Goal: Check status: Check status

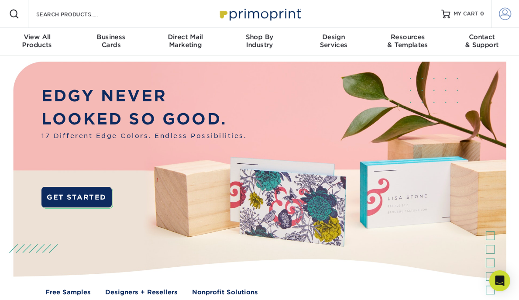
click at [500, 4] on link "Account" at bounding box center [505, 14] width 28 height 28
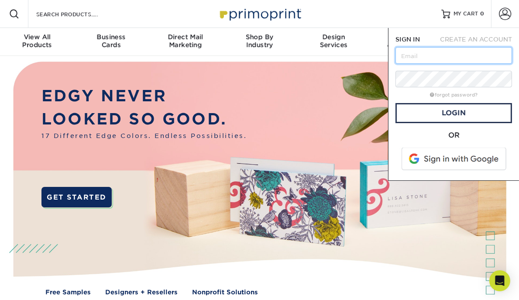
click at [442, 54] on input "text" at bounding box center [453, 55] width 116 height 17
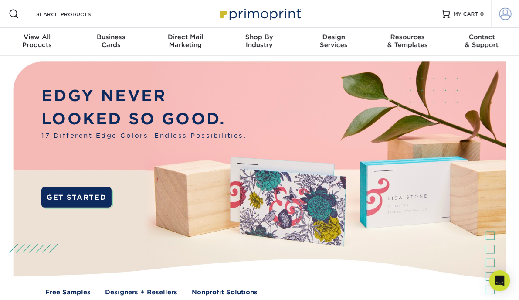
click at [514, 8] on link "Account" at bounding box center [506, 14] width 28 height 28
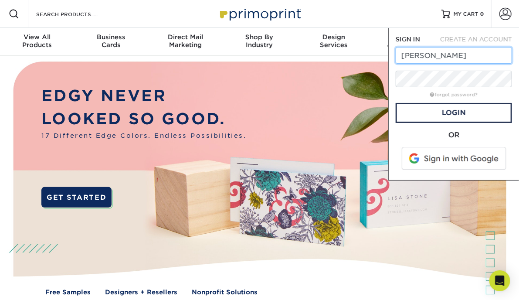
type input "[PERSON_NAME][EMAIL_ADDRESS][DOMAIN_NAME]"
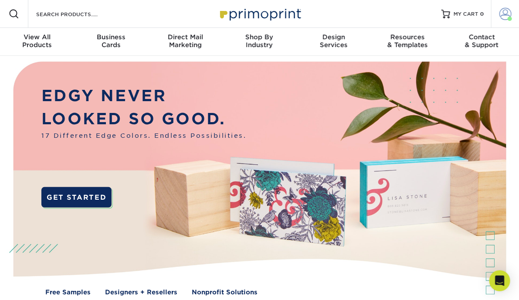
click at [493, 16] on link "Account" at bounding box center [506, 14] width 28 height 28
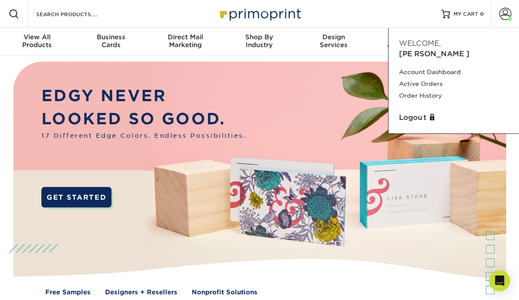
click at [345, 12] on div "Resources Menu Search Products Account Welcome, Dustin Account Dashboard Active…" at bounding box center [259, 14] width 519 height 28
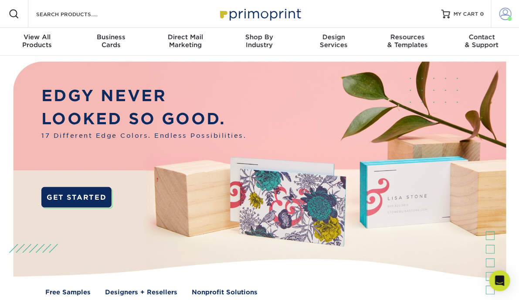
click at [499, 17] on link "Account" at bounding box center [506, 14] width 28 height 28
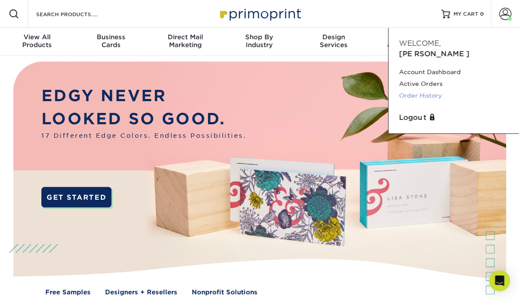
click at [428, 90] on link "Order History" at bounding box center [453, 96] width 109 height 12
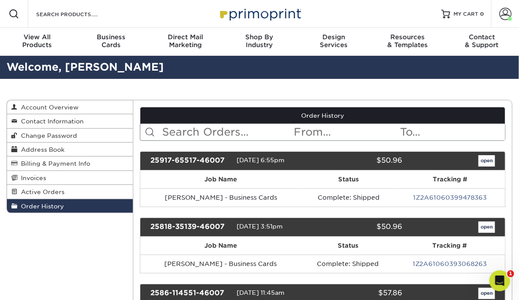
scroll to position [174, 0]
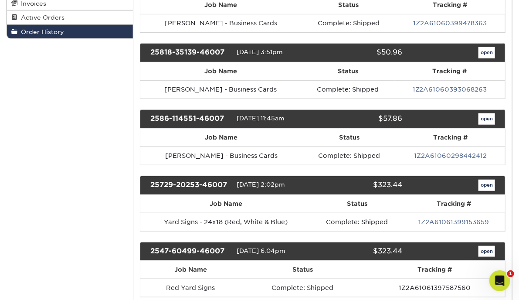
click at [488, 195] on th "Tracking #" at bounding box center [454, 204] width 102 height 18
click at [488, 181] on link "open" at bounding box center [487, 185] width 17 height 11
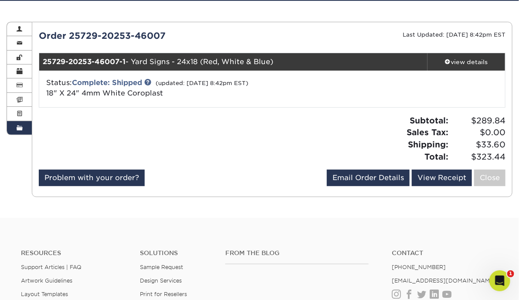
scroll to position [44, 0]
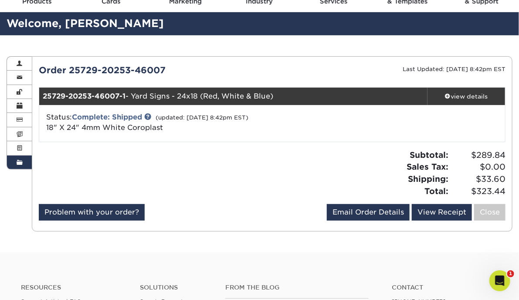
click at [130, 99] on div "25729-20253-46007-1 - Yard Signs - 24x18 (Red, White & Blue)" at bounding box center [233, 96] width 389 height 17
click at [118, 95] on strong "25729-20253-46007-1" at bounding box center [84, 96] width 83 height 8
click at [468, 95] on div "view details" at bounding box center [467, 96] width 78 height 9
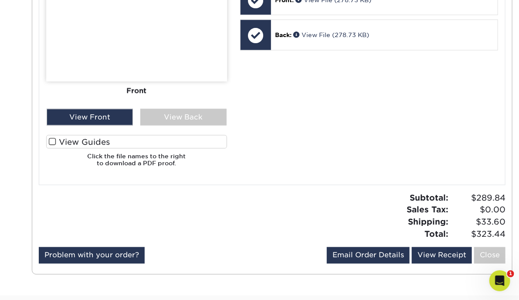
scroll to position [480, 0]
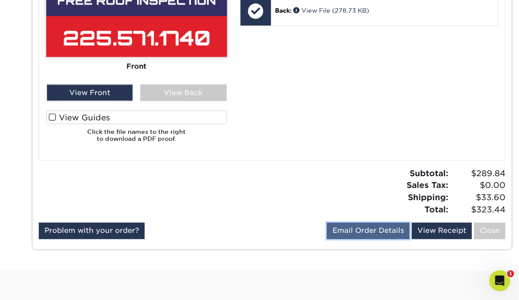
click at [394, 228] on link "Email Order Details" at bounding box center [368, 231] width 83 height 17
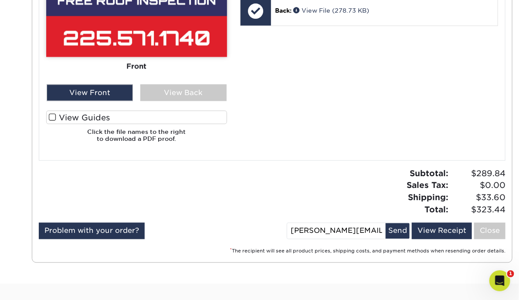
click at [253, 183] on div at bounding box center [152, 195] width 240 height 55
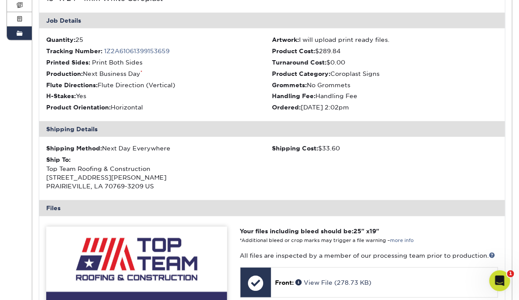
scroll to position [87, 0]
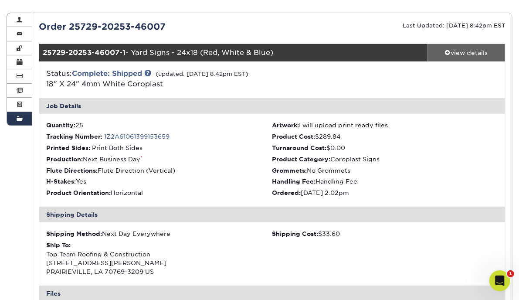
click at [450, 53] on span at bounding box center [448, 52] width 6 height 6
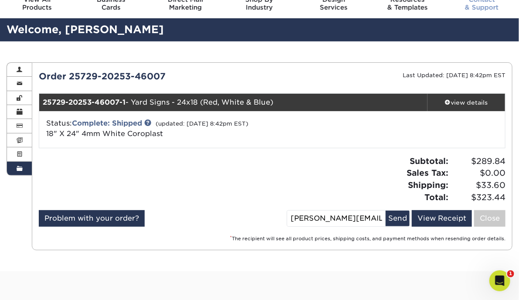
scroll to position [0, 0]
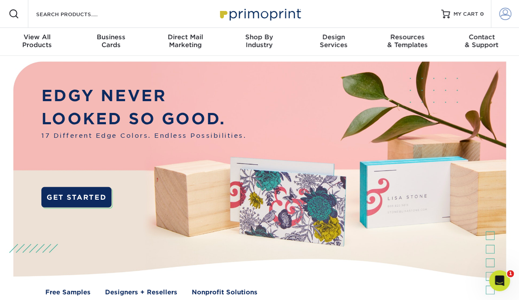
type input "[PERSON_NAME][EMAIL_ADDRESS][DOMAIN_NAME]"
click at [507, 17] on span at bounding box center [506, 14] width 12 height 12
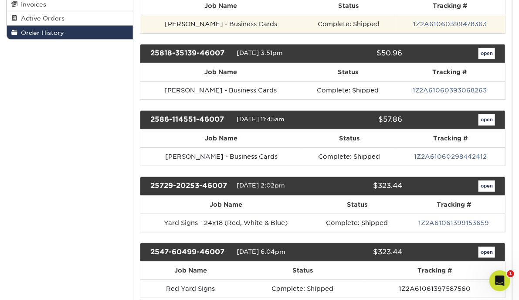
scroll to position [174, 0]
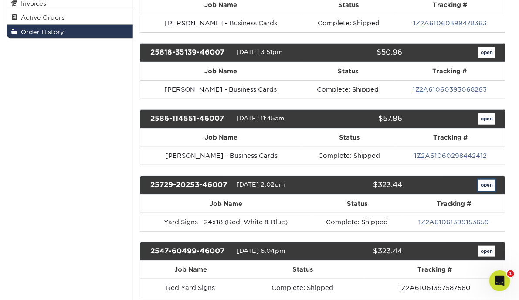
click at [493, 182] on link "open" at bounding box center [487, 185] width 17 height 11
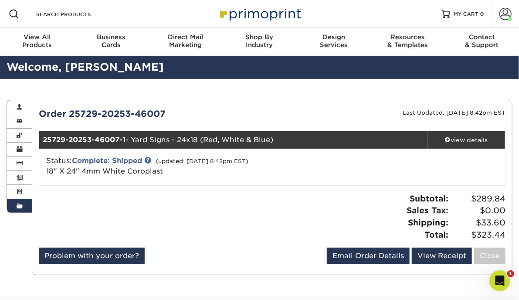
click at [13, 124] on link "Contact Information" at bounding box center [19, 121] width 25 height 14
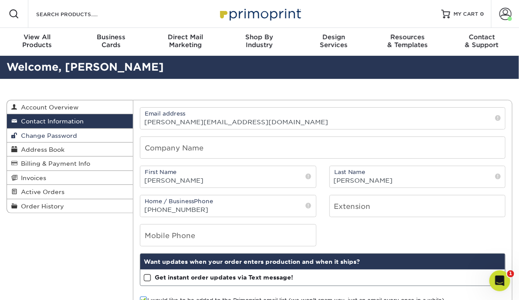
click at [28, 138] on span "Change Password" at bounding box center [47, 135] width 60 height 7
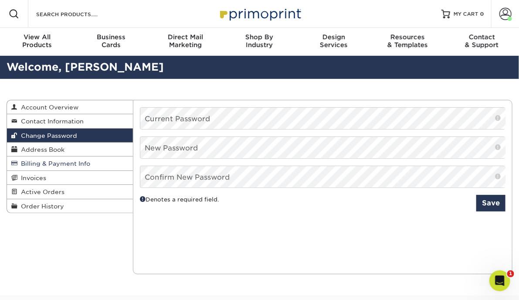
click at [31, 168] on link "Billing & Payment Info" at bounding box center [70, 164] width 126 height 14
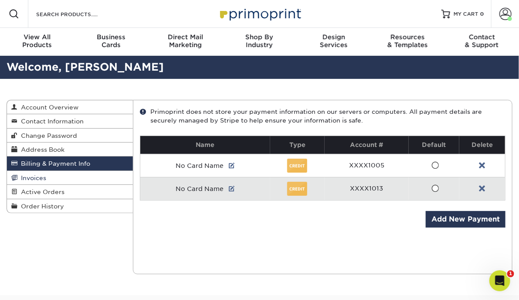
click at [28, 176] on span "Invoices" at bounding box center [31, 177] width 29 height 7
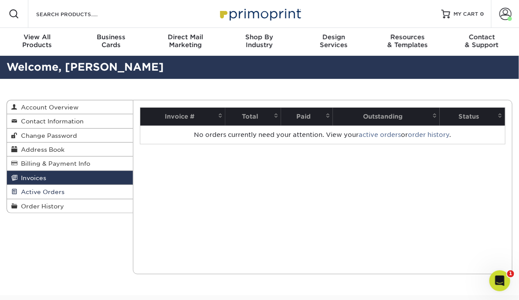
click at [34, 185] on link "Active Orders" at bounding box center [70, 192] width 126 height 14
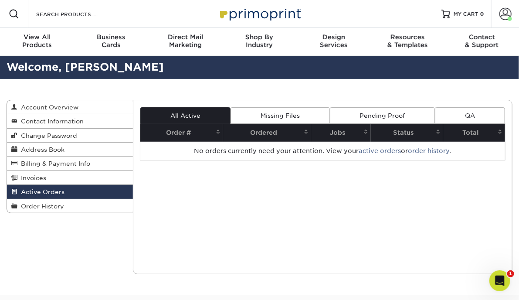
click at [37, 199] on link "Order History" at bounding box center [70, 206] width 126 height 14
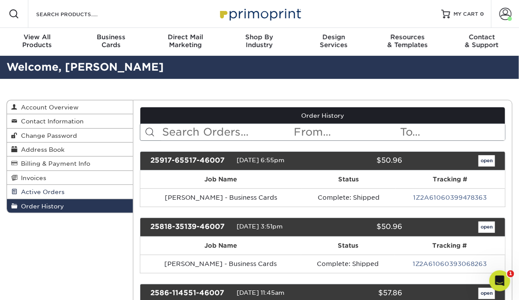
click at [34, 188] on span "Active Orders" at bounding box center [40, 191] width 47 height 7
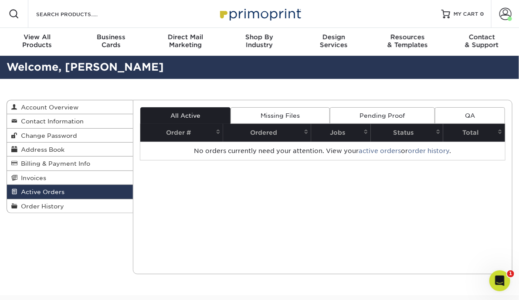
click at [458, 116] on link "QA" at bounding box center [470, 115] width 70 height 17
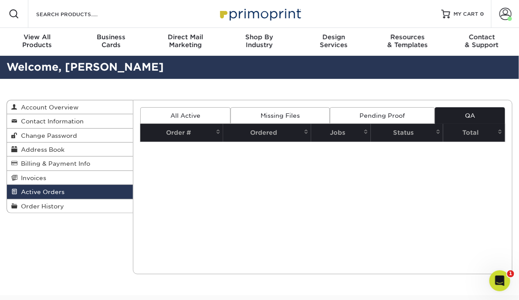
click at [192, 120] on link "All Active" at bounding box center [185, 115] width 90 height 17
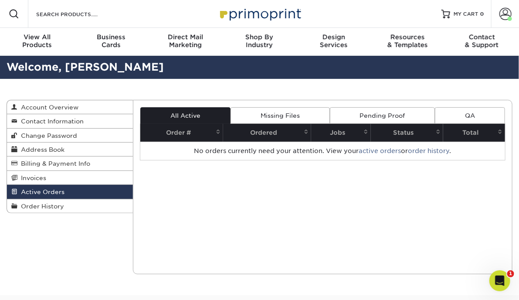
click at [235, 120] on link "Missing Files" at bounding box center [280, 115] width 99 height 17
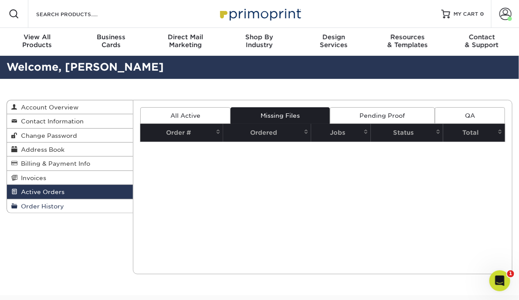
click at [25, 208] on span "Order History" at bounding box center [40, 206] width 47 height 7
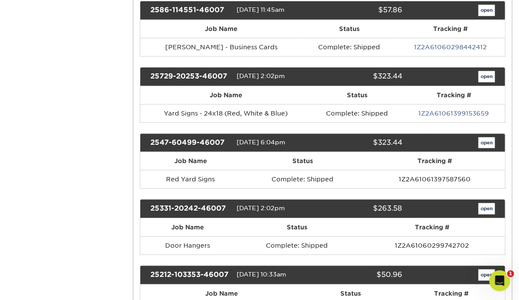
scroll to position [262, 0]
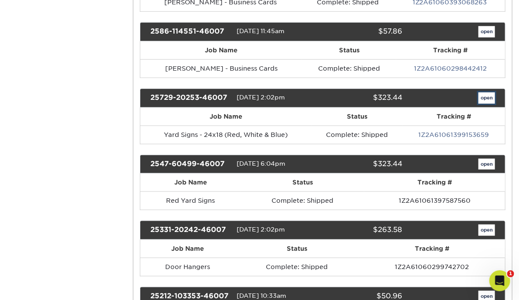
click at [483, 92] on link "open" at bounding box center [487, 97] width 17 height 11
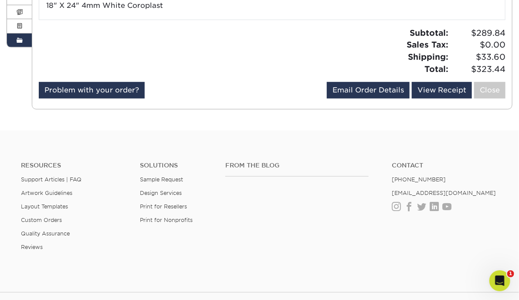
scroll to position [75, 0]
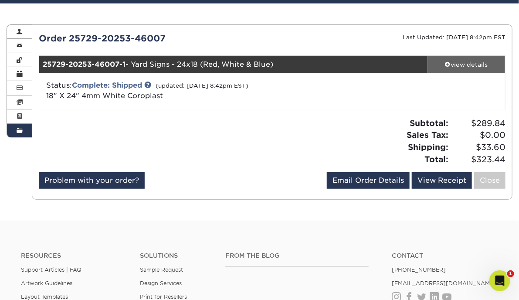
click at [450, 64] on span at bounding box center [448, 64] width 6 height 6
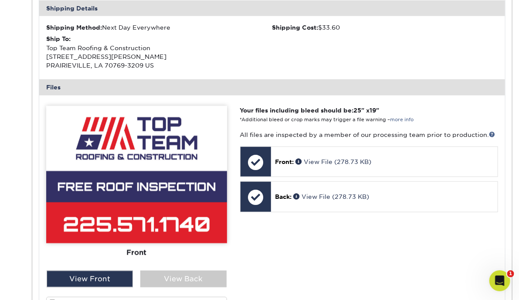
scroll to position [424, 0]
